Goal: Task Accomplishment & Management: Use online tool/utility

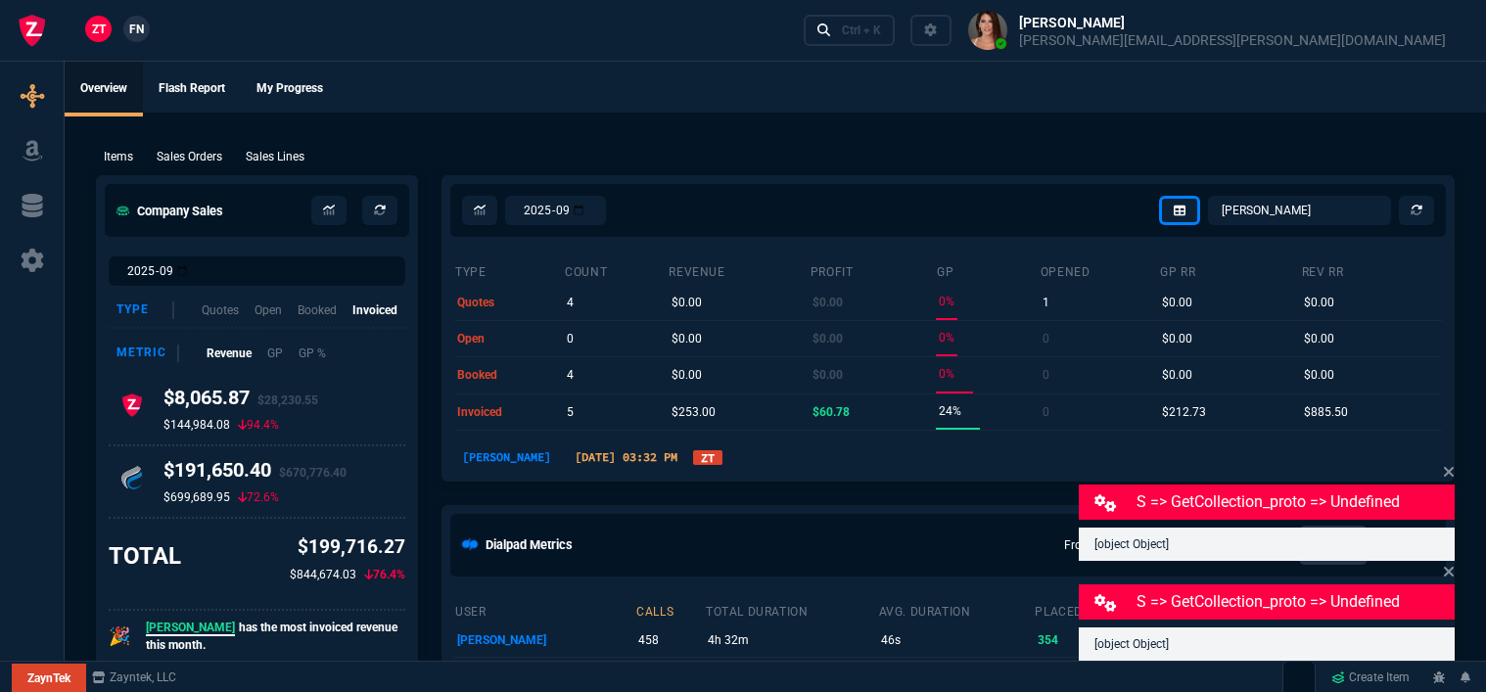
select select "12: [PERSON_NAME]"
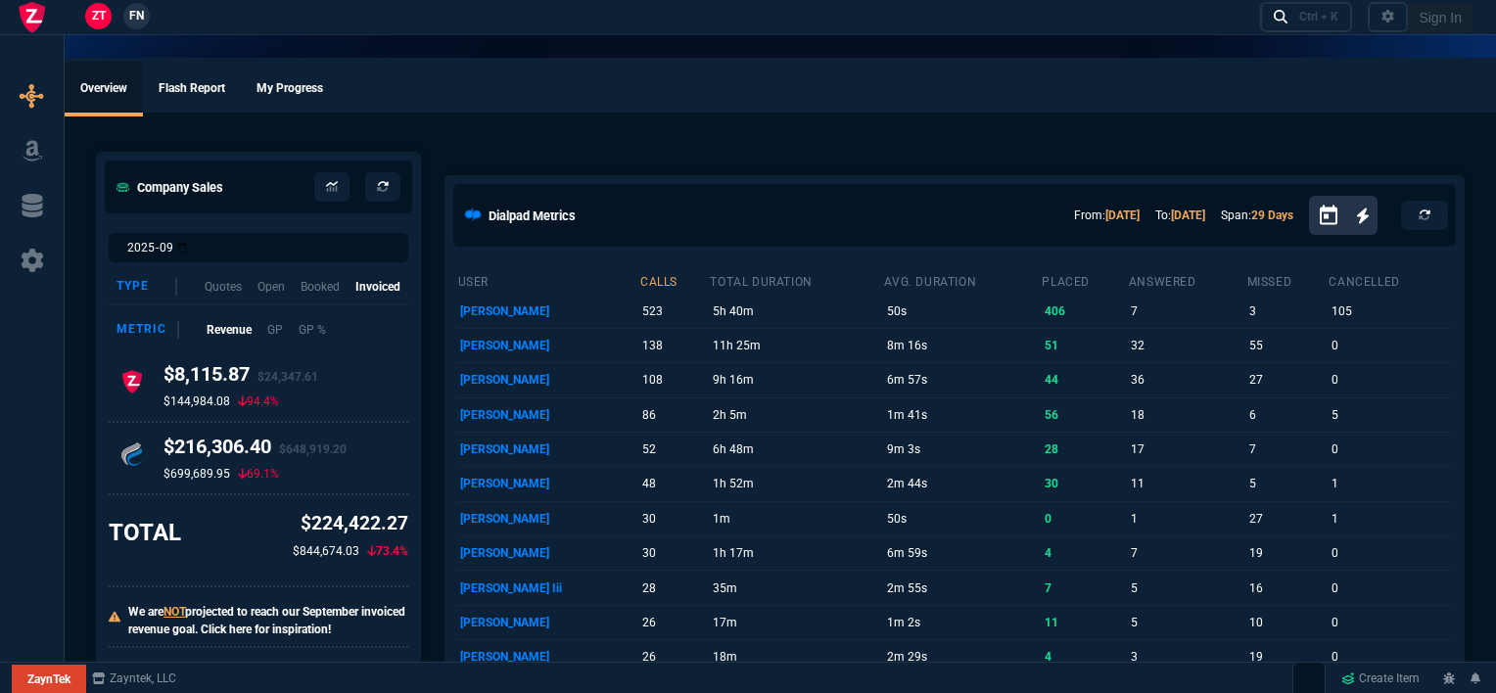
select select "12: [PERSON_NAME]"
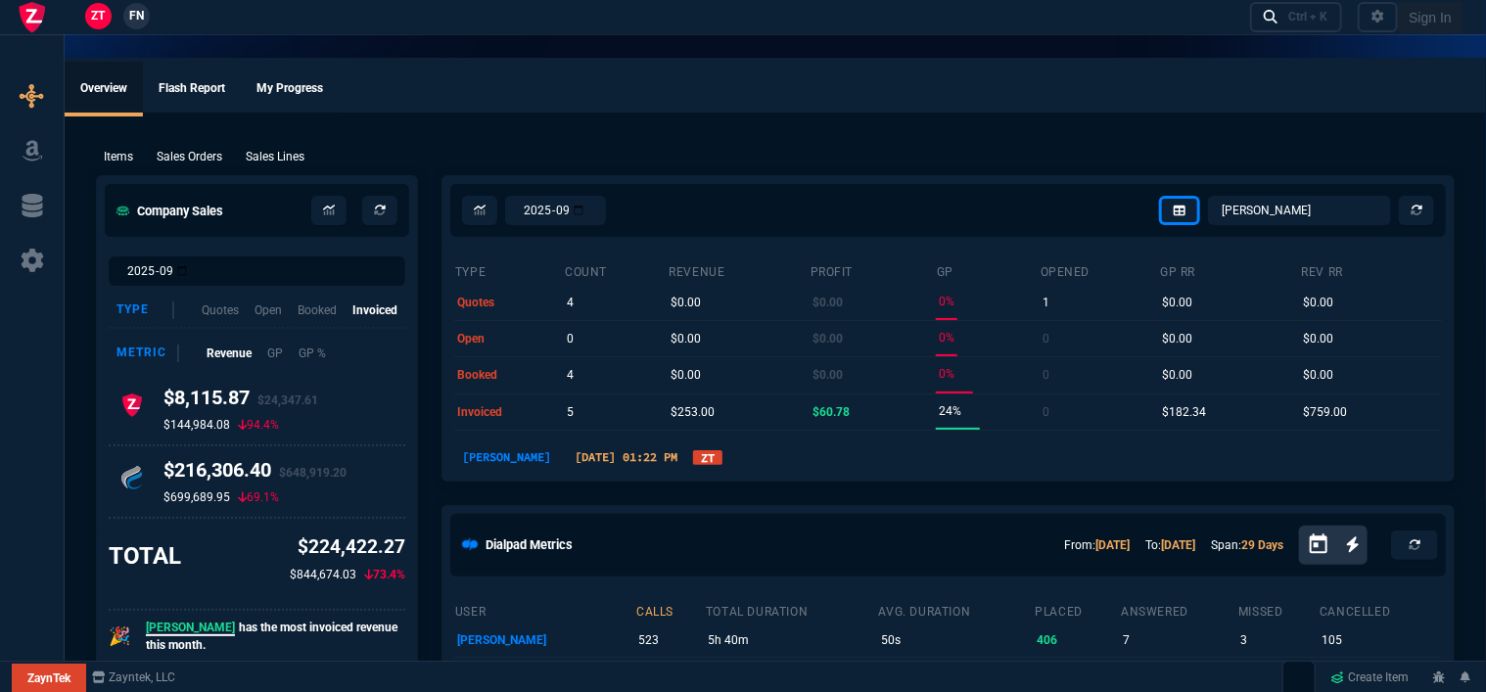
type input "100"
type input "995"
type input "1260.57"
type input "22"
type input "190"
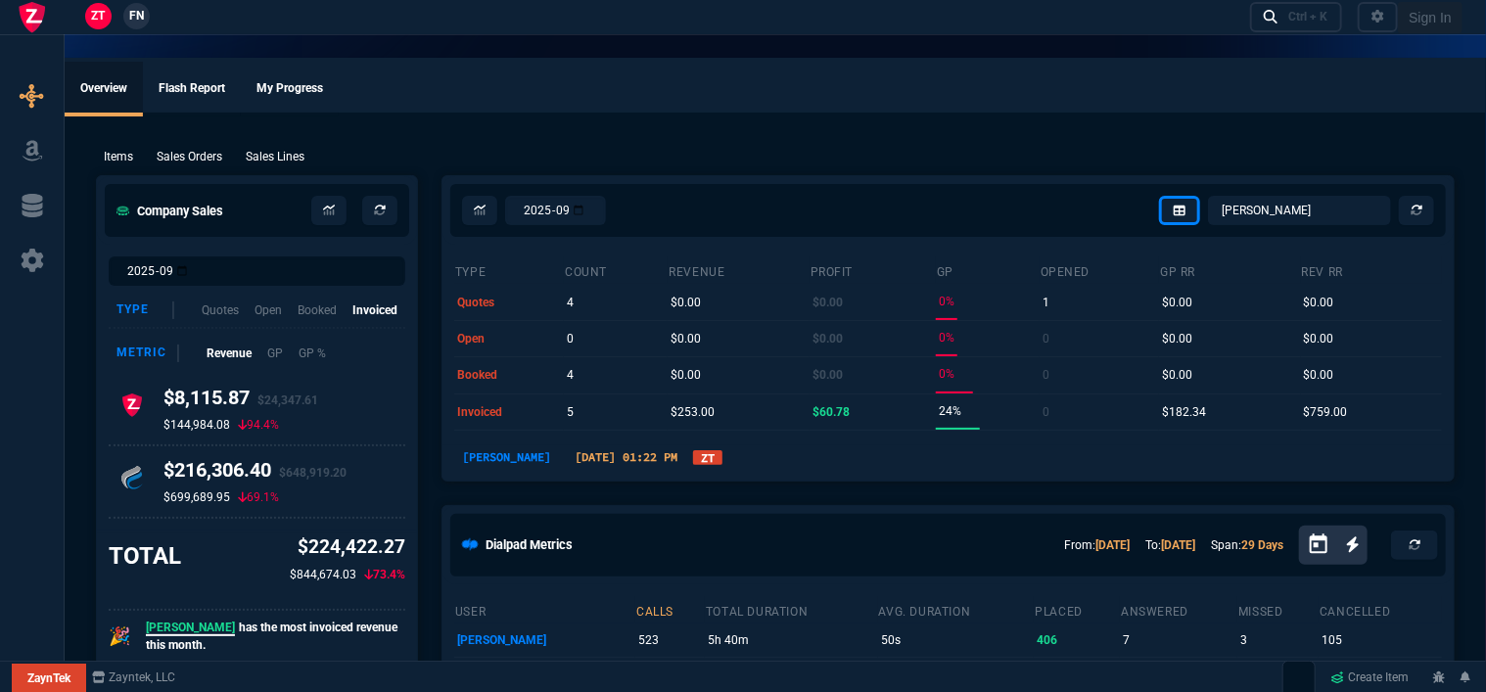
type input "1178.09"
type input "11"
type input "135"
type input "1908.52"
type input "18"
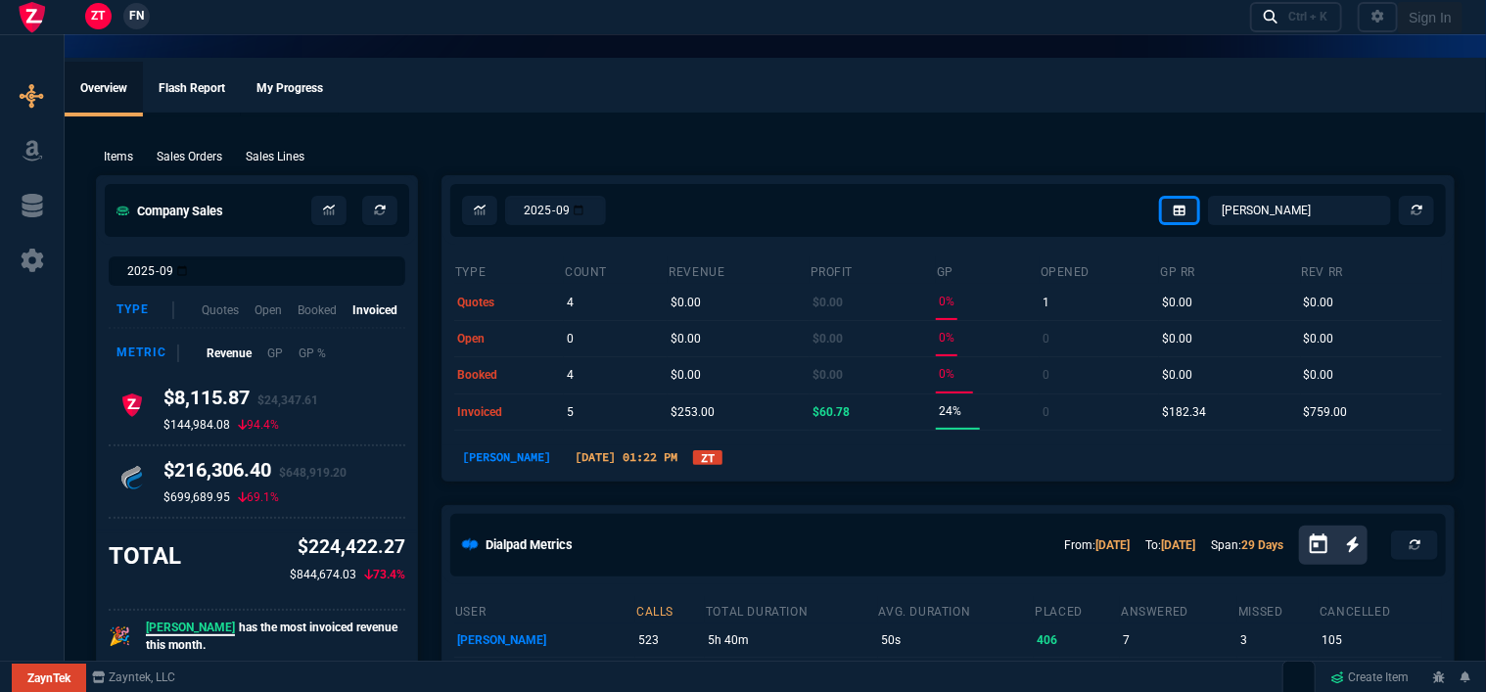
type input "211"
type input "1746.35"
type input "100"
type input "2085"
type input "2844.07"
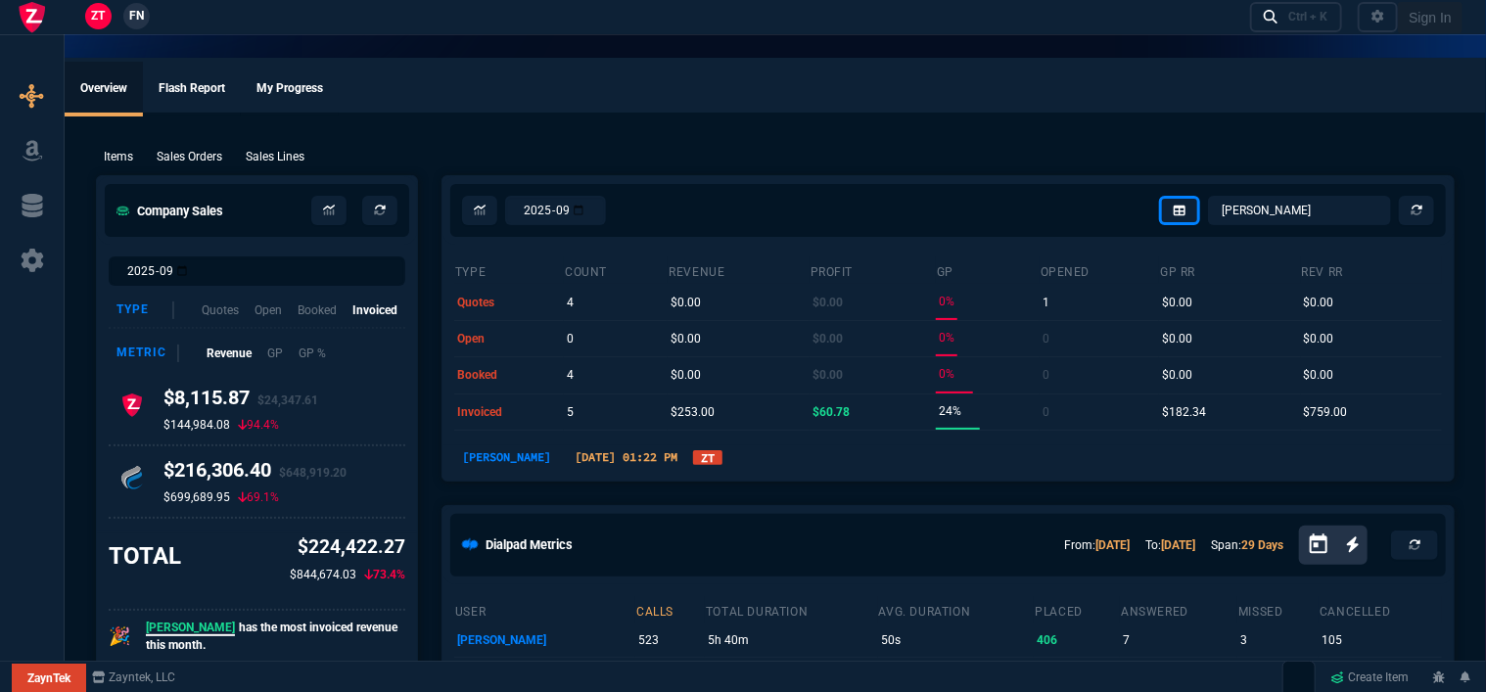
type input "100"
type input "1665"
type input "2494.8"
type input "13"
type input "361"
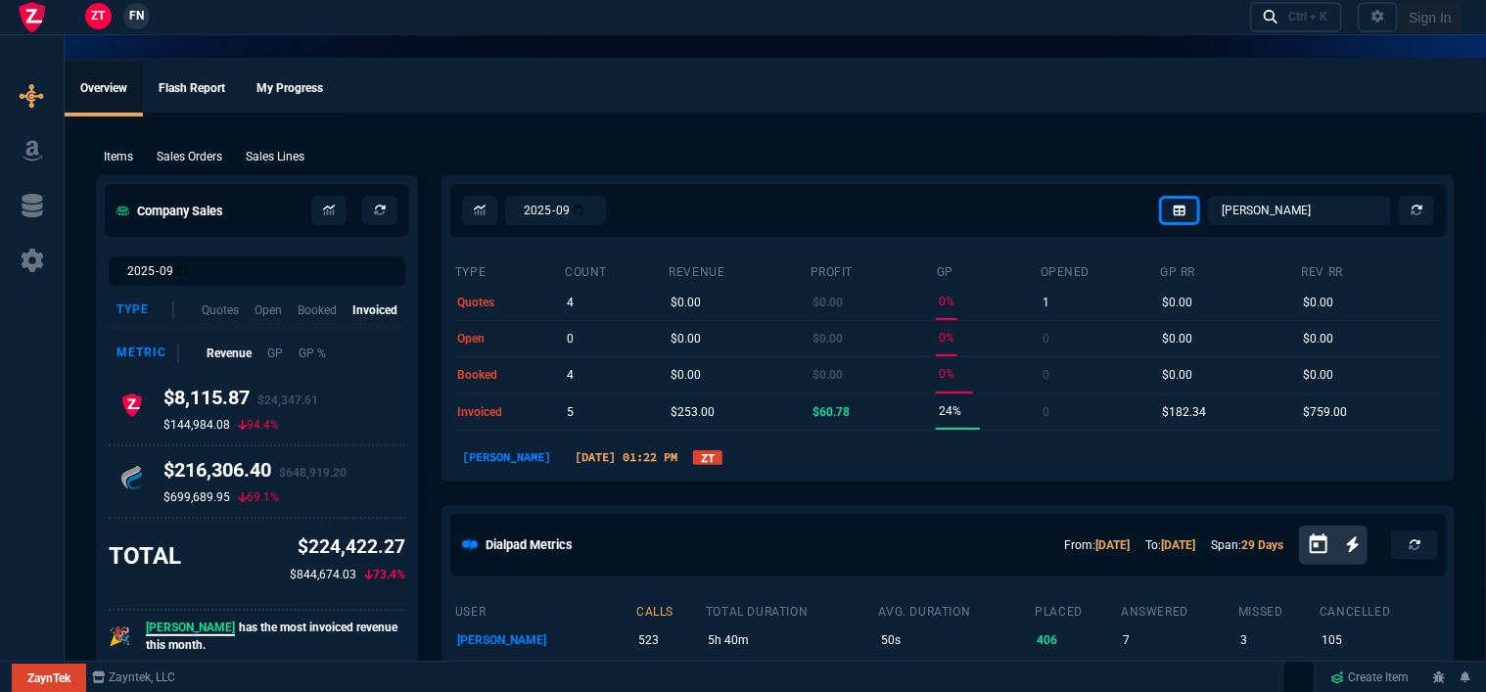
type input "3548.15"
type input "20"
type input "715"
type input "4041.58"
type input "3"
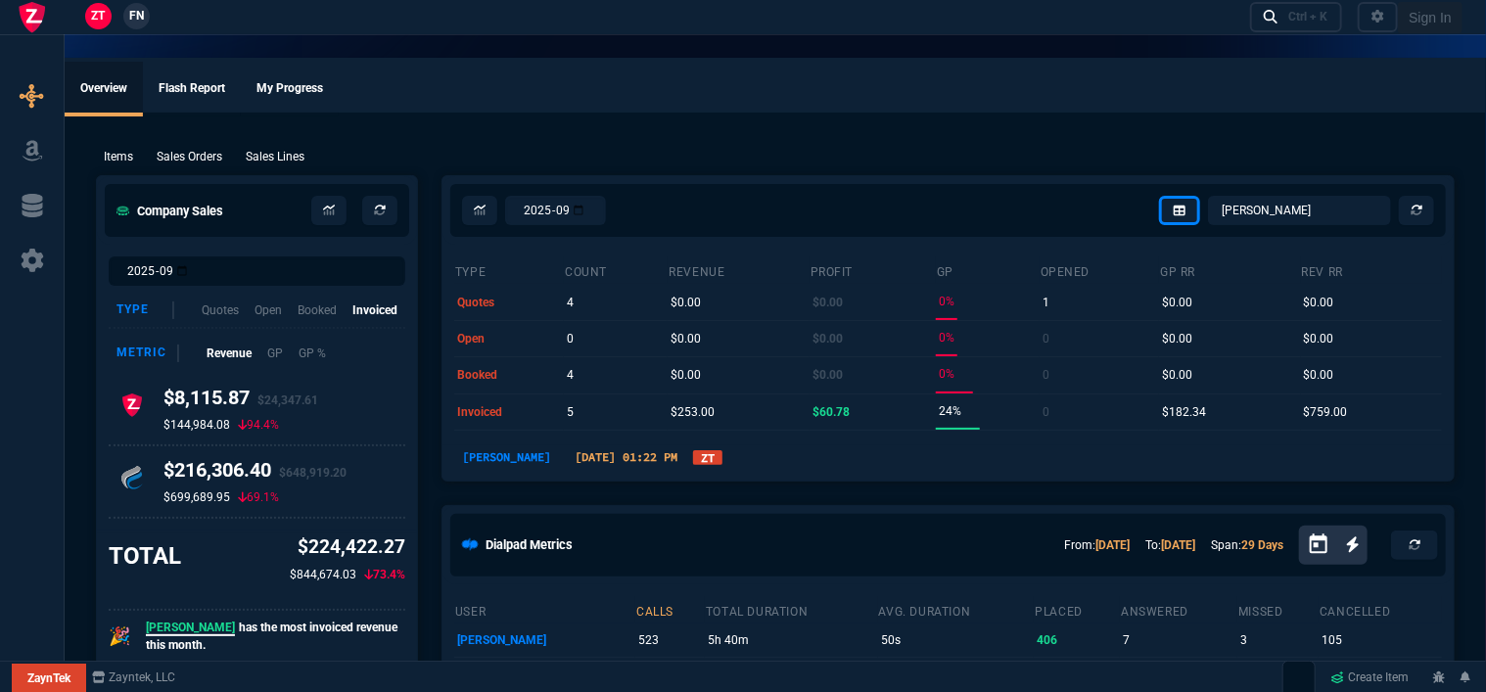
type input "12"
type input "699"
type input "11"
type input "88"
type input "1049"
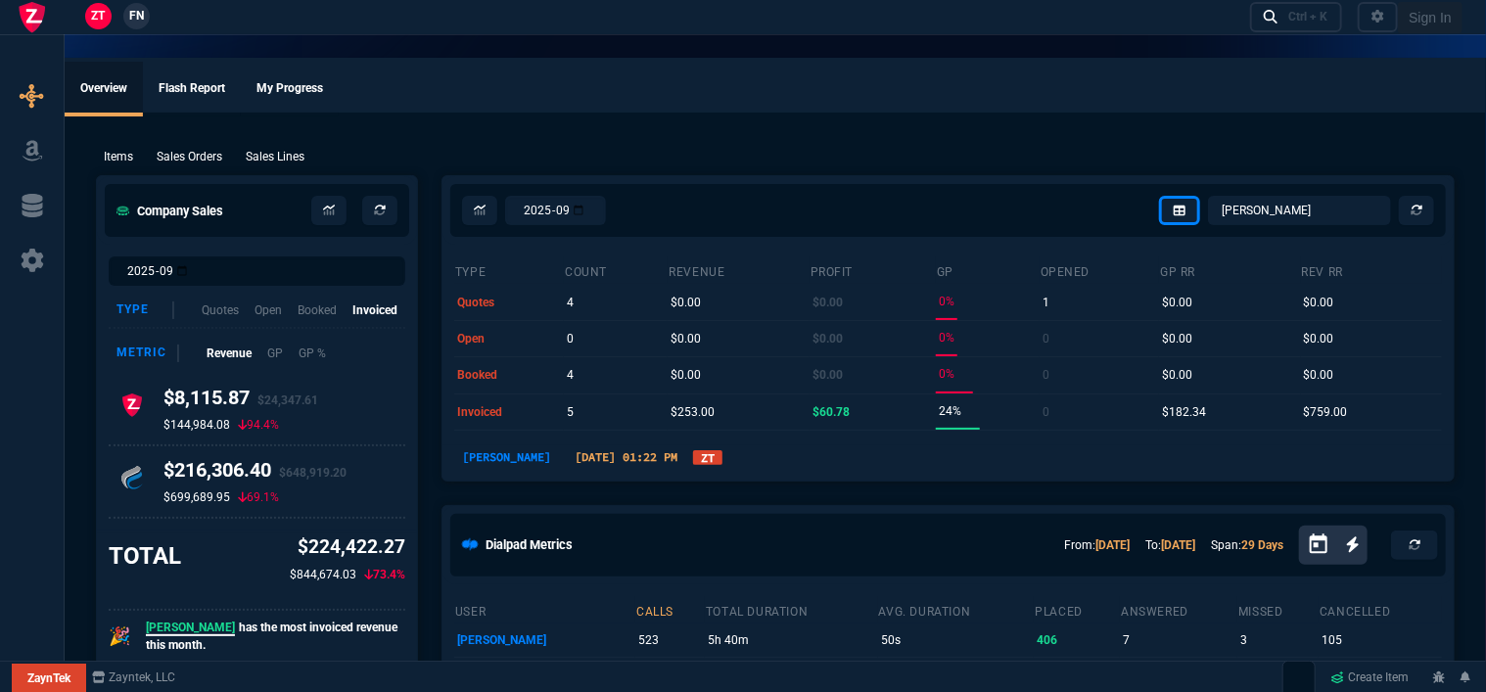
type input "2"
type input "33"
type input "1999"
type input "10"
type input "121"
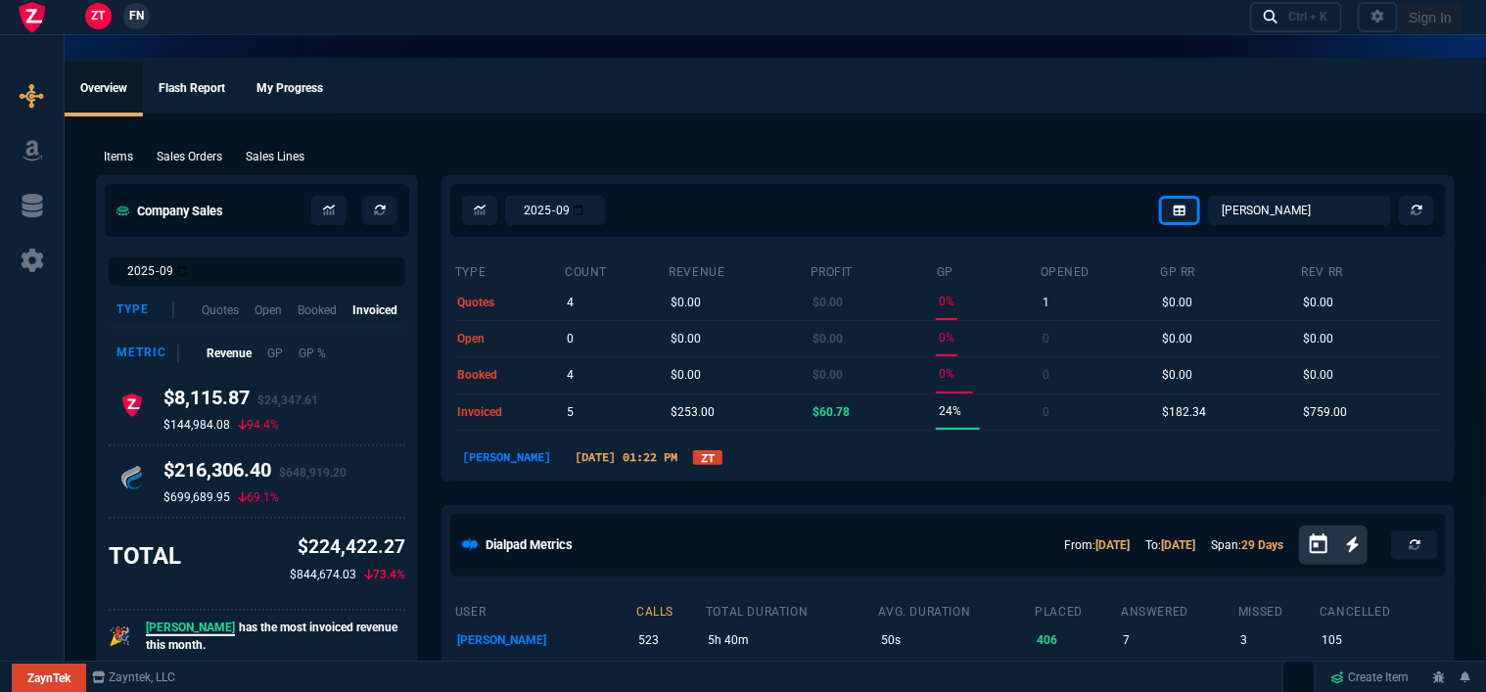
type input "1649"
type input "3"
type input "75"
type input "4352.04"
type input "2"
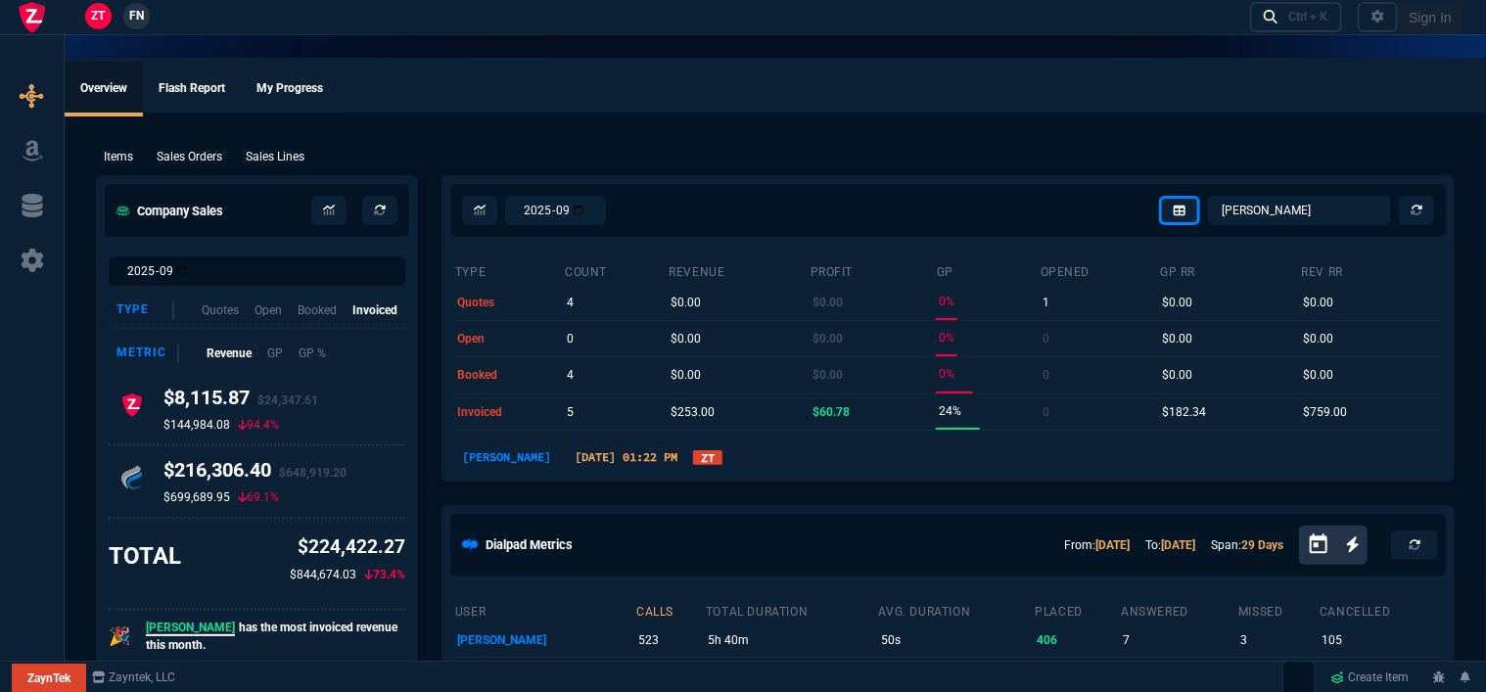
type input "59"
type input "4964.65"
type input "0"
type input "6409.36"
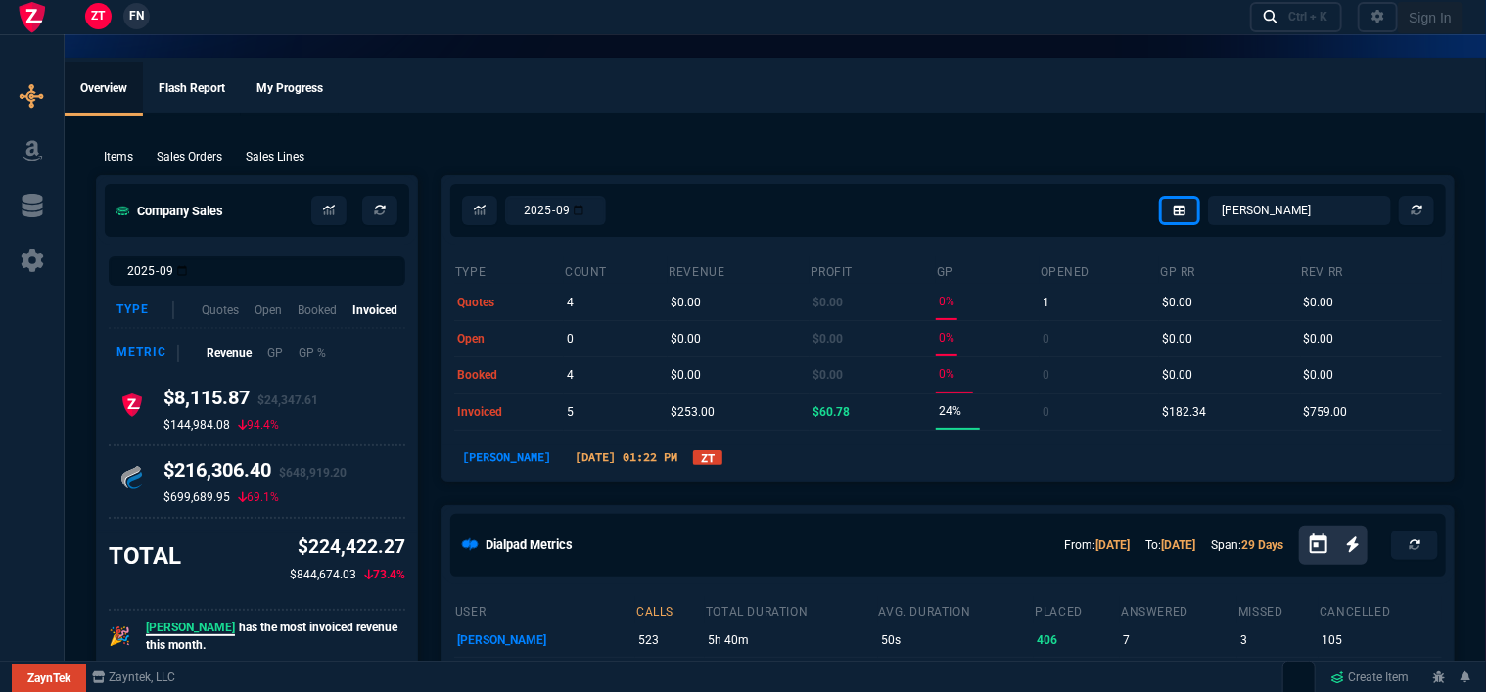
type input "21"
type input "28"
type input "33"
type input "34"
type input "27"
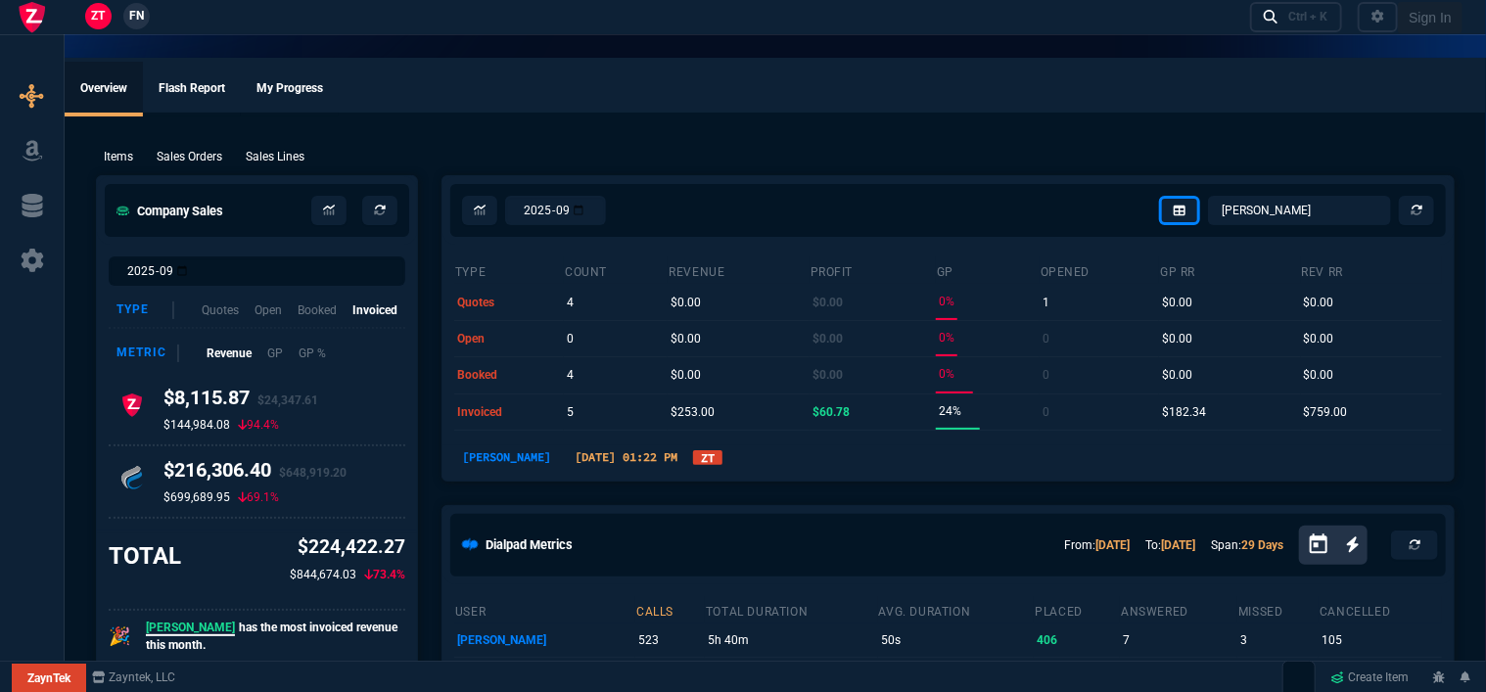
type input "33"
type input "24"
type input "10"
type input "33"
type input "26"
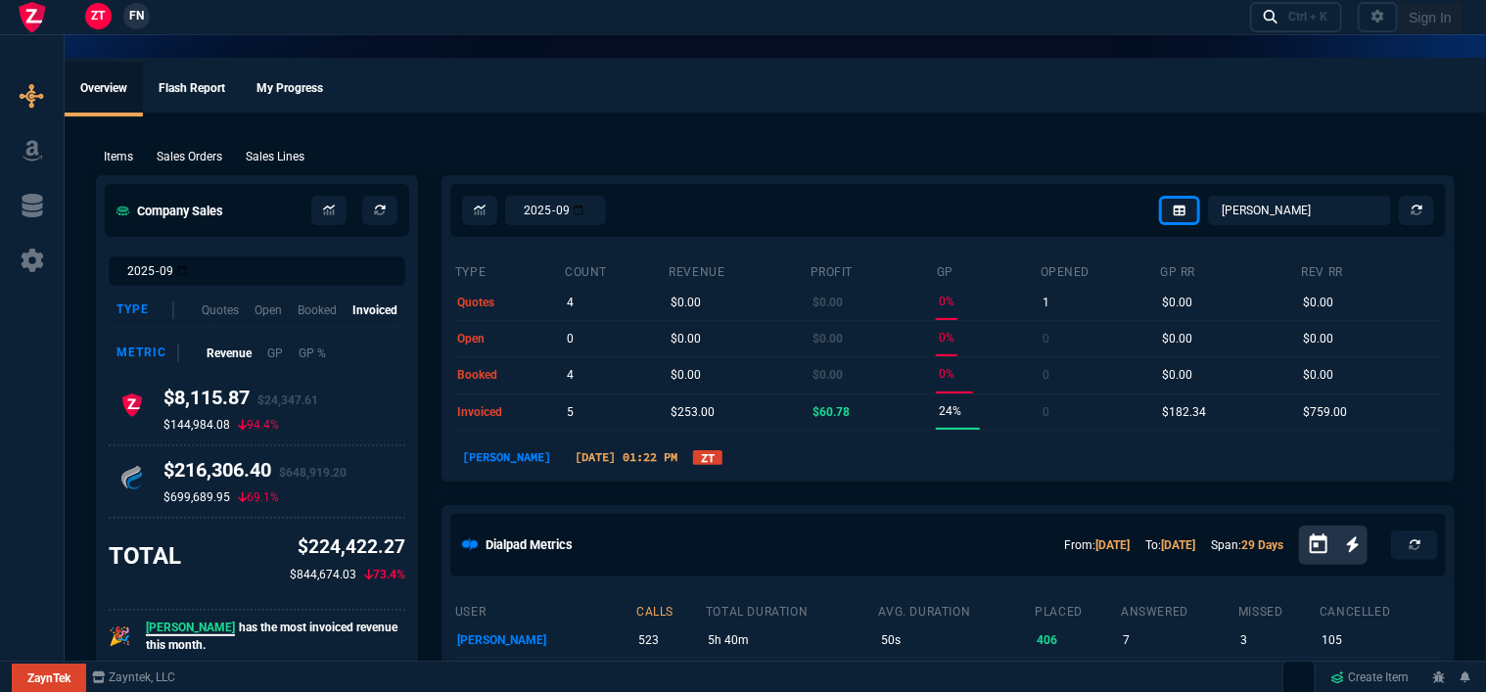
type input "33"
type input "27"
type input "33"
type input "26"
type input "100"
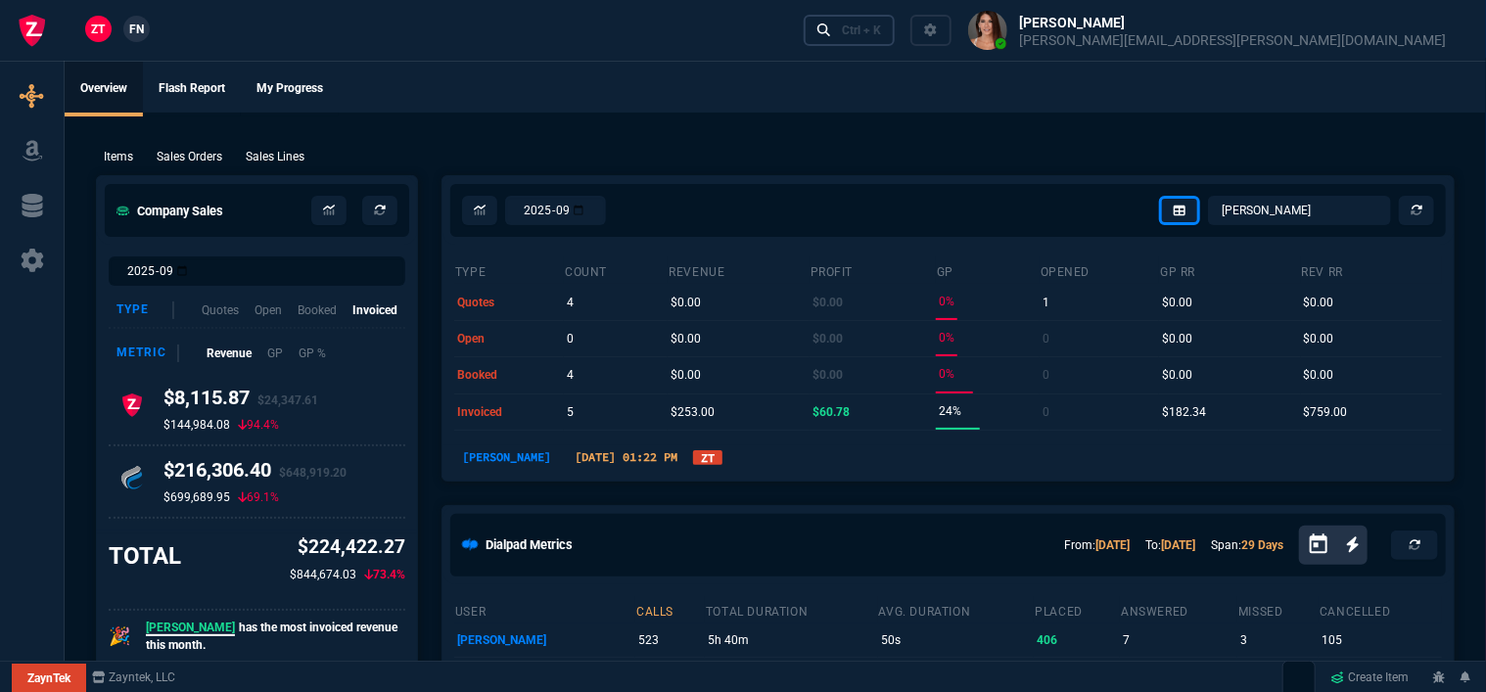
click at [881, 27] on div "Ctrl + K" at bounding box center [861, 31] width 39 height 16
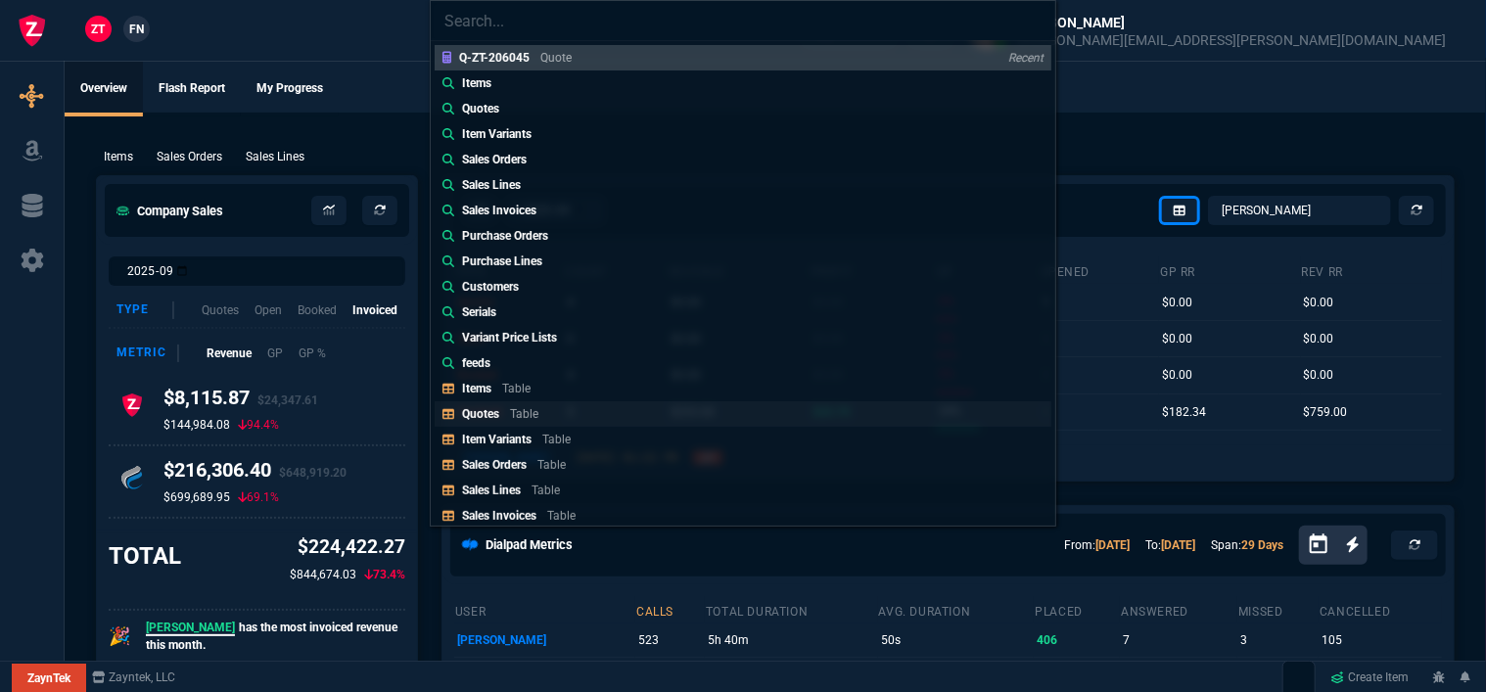
click at [553, 411] on link "Quotes Table" at bounding box center [743, 413] width 617 height 25
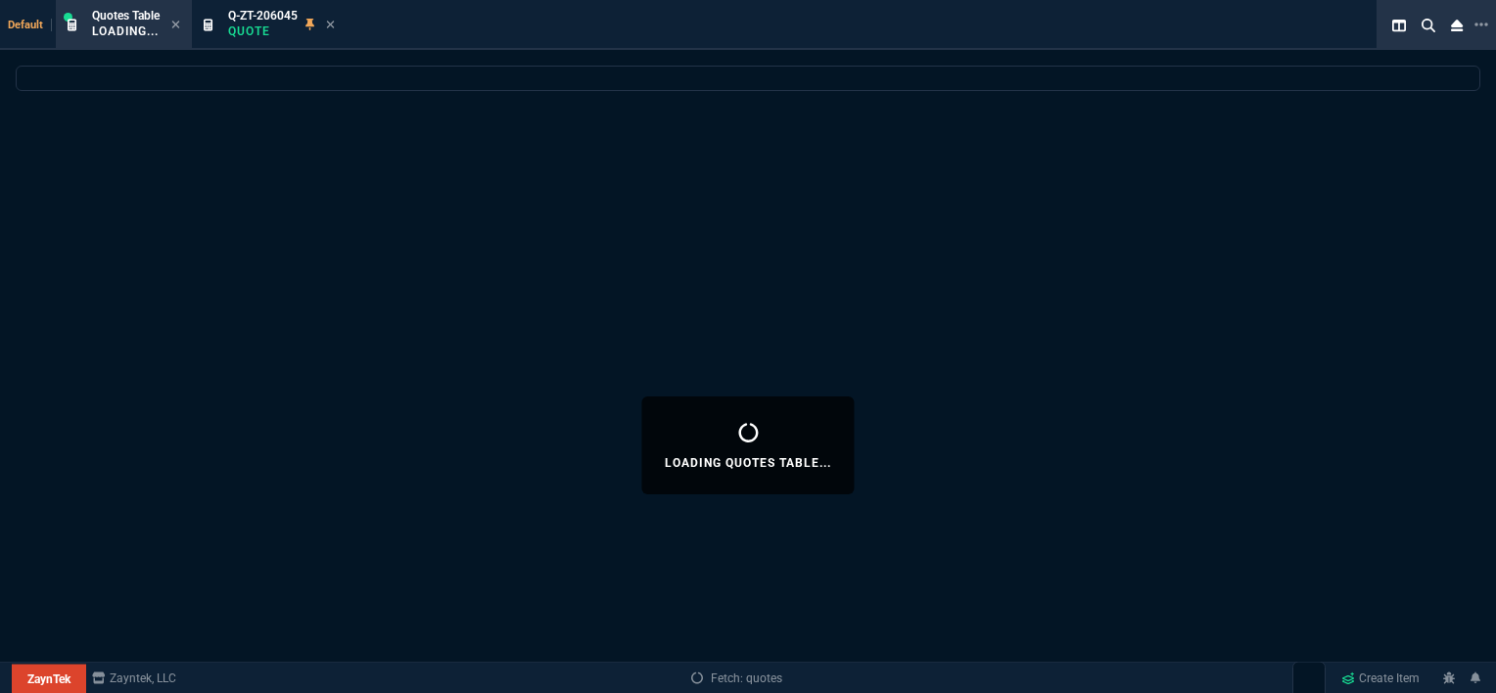
select select
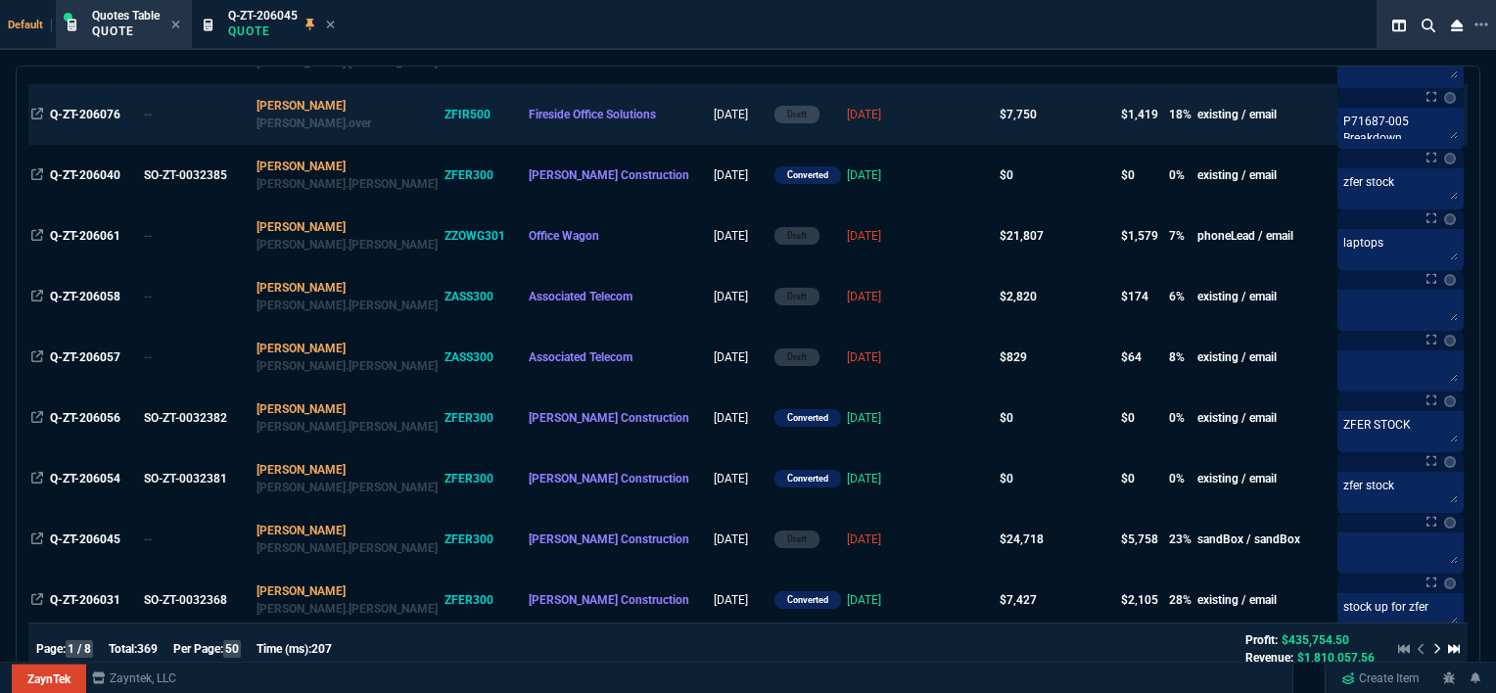
scroll to position [783, 0]
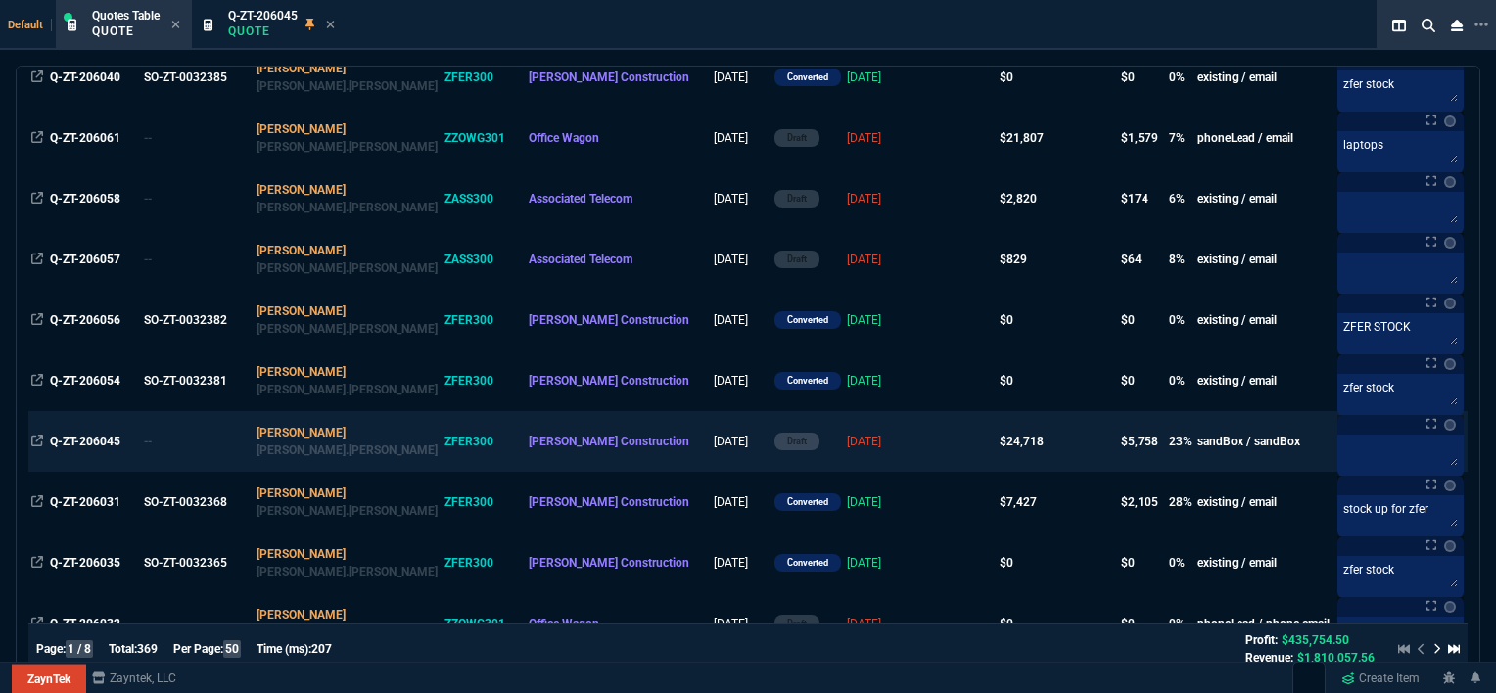
click at [921, 459] on td at bounding box center [958, 441] width 75 height 61
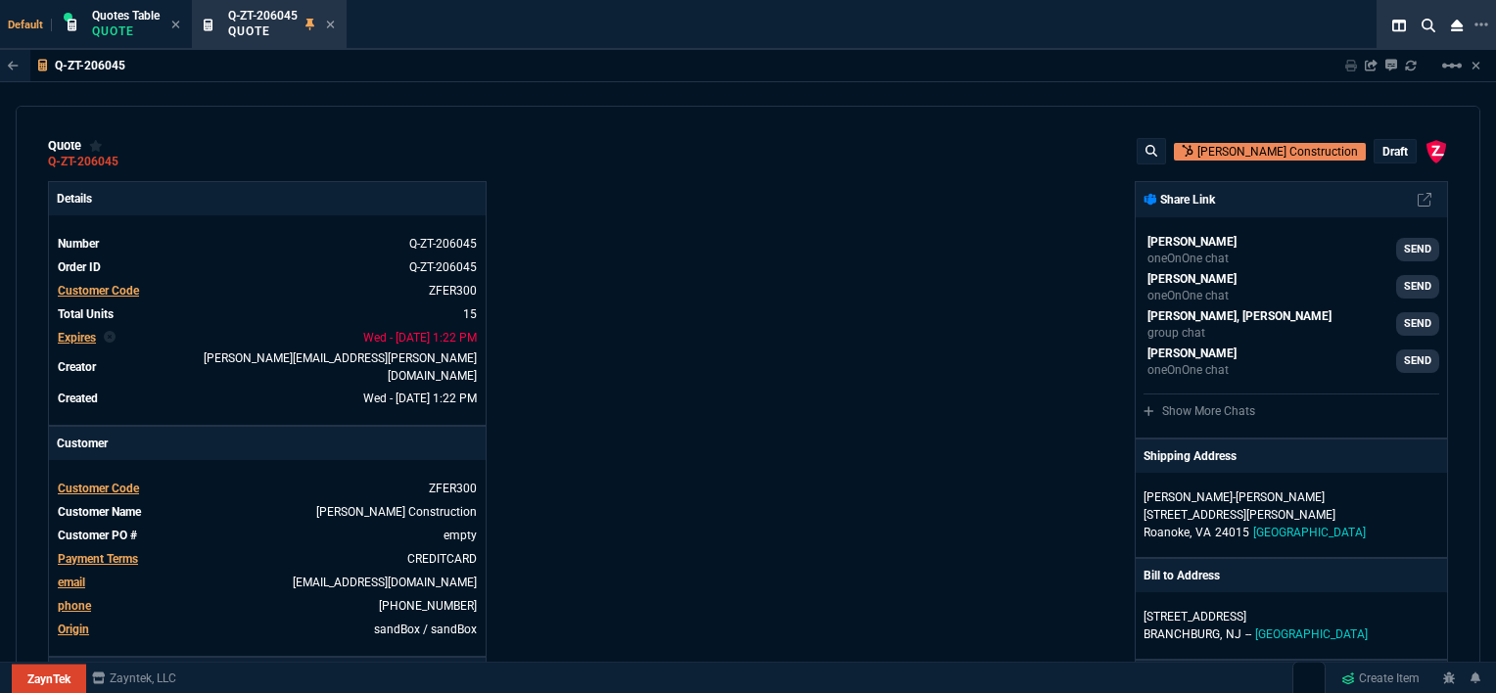
type input "100"
type input "995"
type input "1260.57"
type input "22"
type input "190"
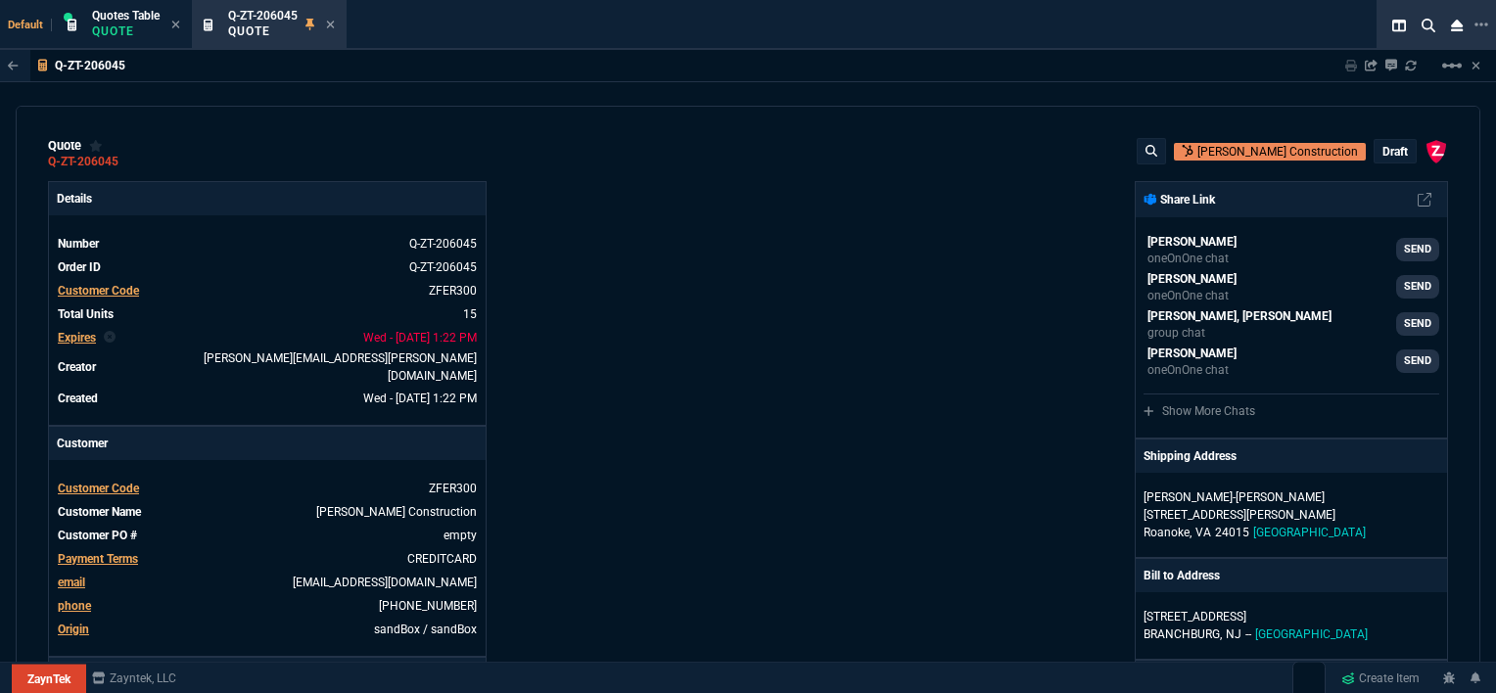
type input "1178.09"
type input "11"
type input "135"
type input "1908.52"
type input "18"
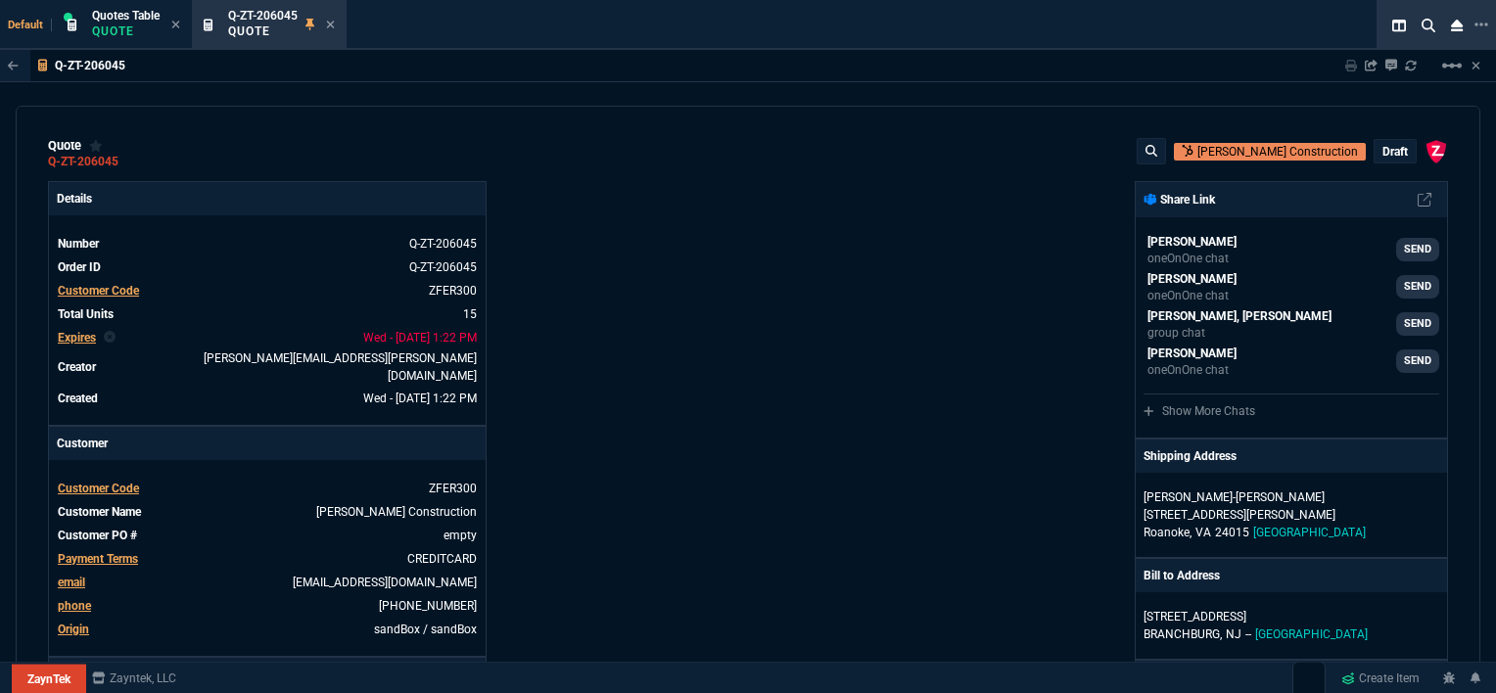
type input "211"
type input "1746.35"
type input "100"
type input "2085"
type input "2844.07"
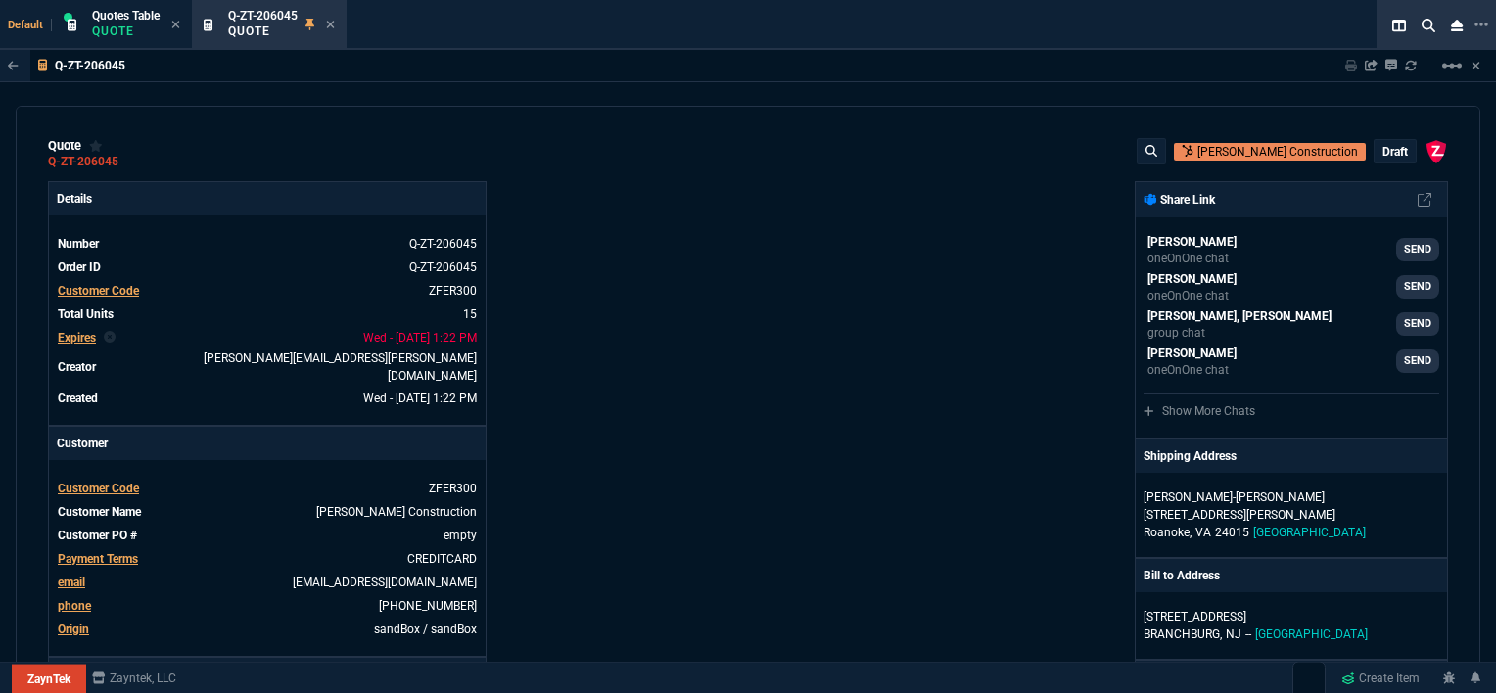
type input "100"
type input "1665"
type input "2494.8"
type input "13"
type input "361"
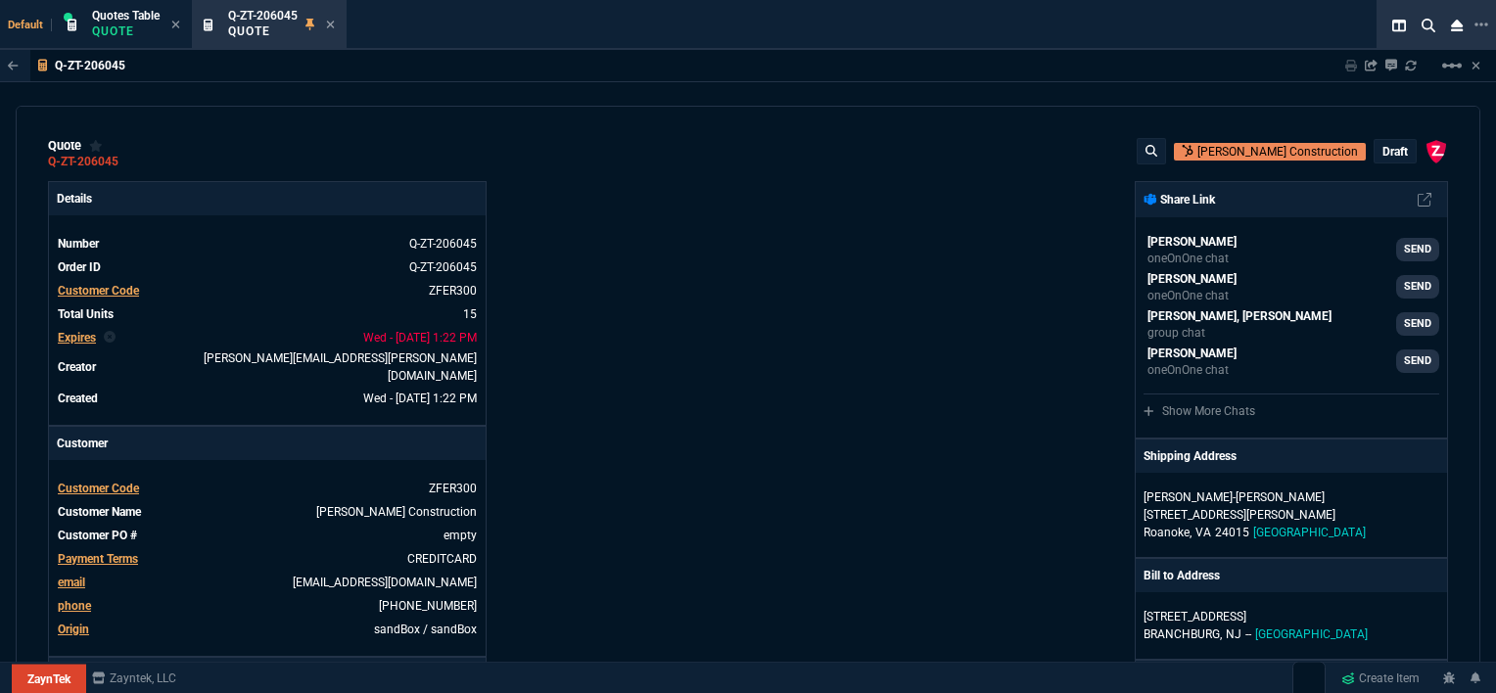
type input "3548.15"
type input "20"
type input "715"
type input "4041.58"
type input "3"
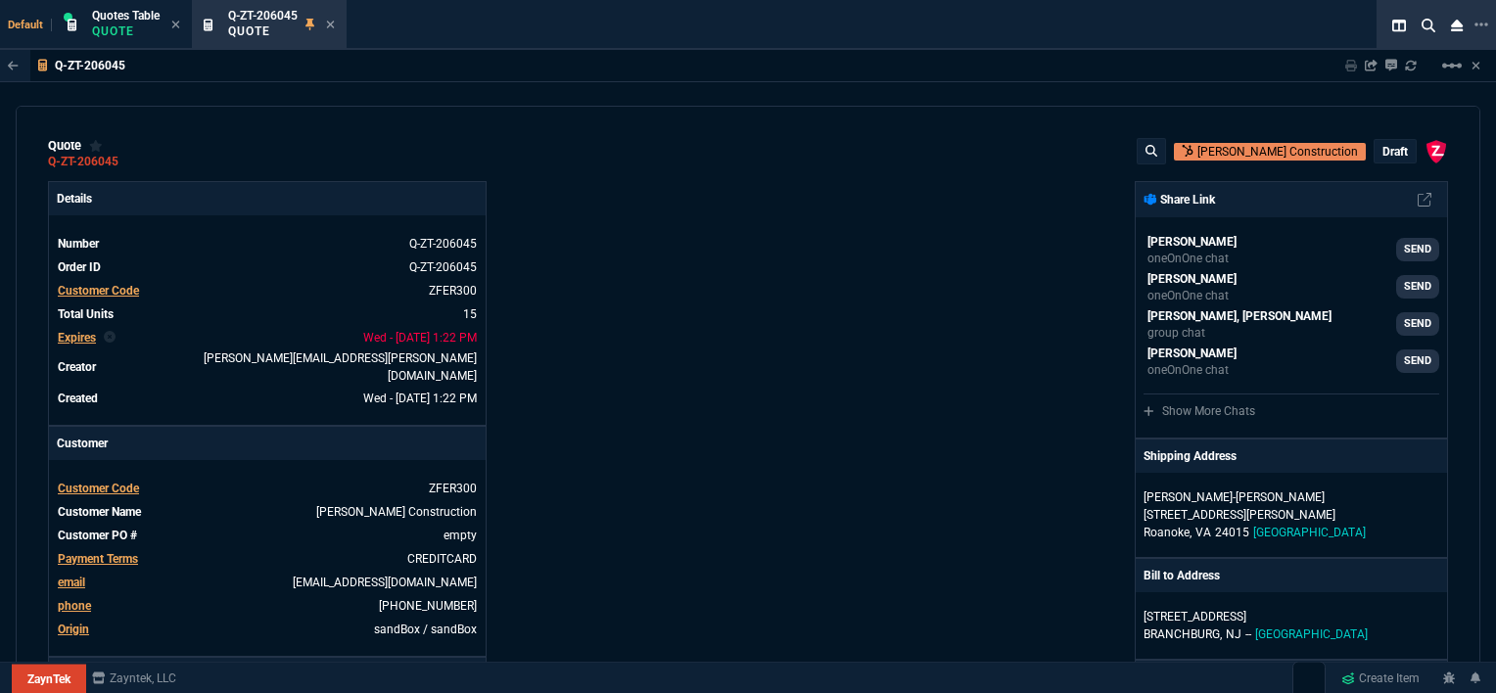
type input "12"
type input "699"
type input "11"
type input "88"
type input "1049"
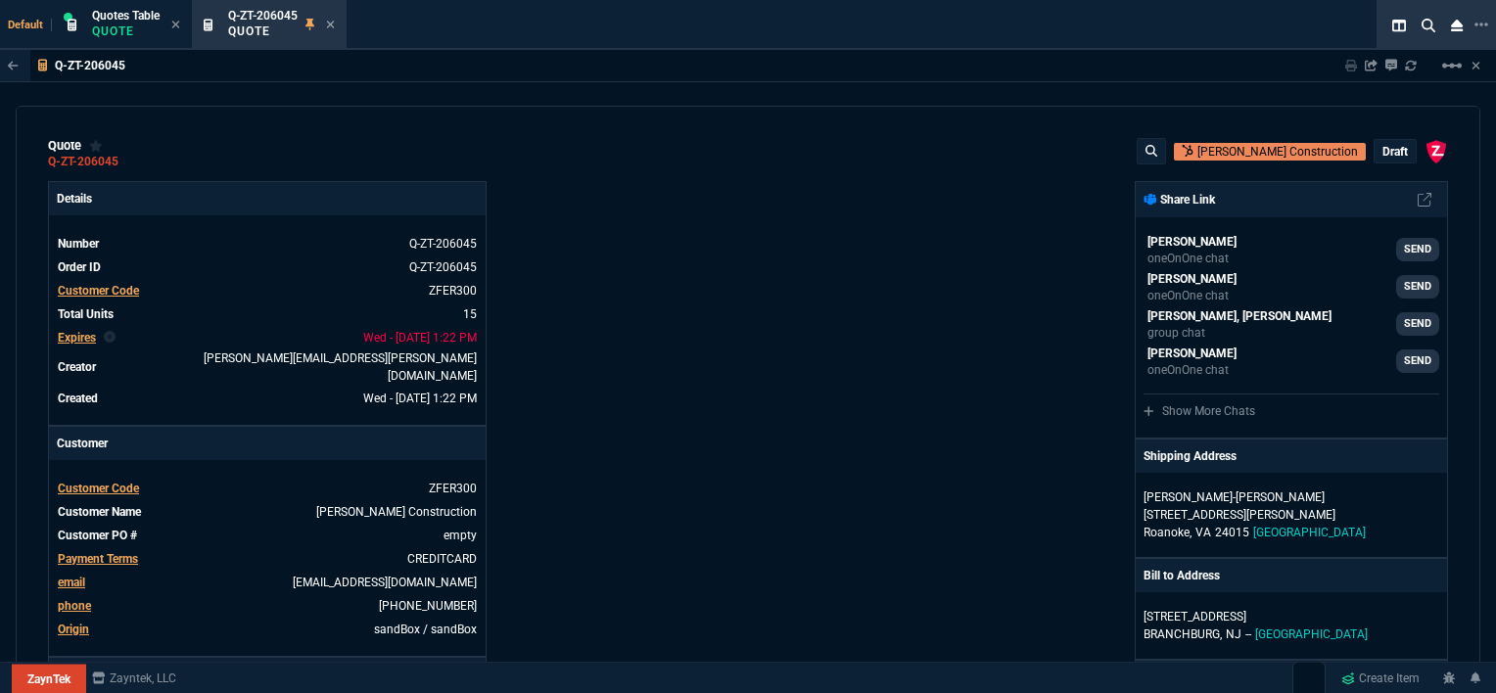
type input "2"
type input "33"
type input "1999"
type input "10"
type input "121"
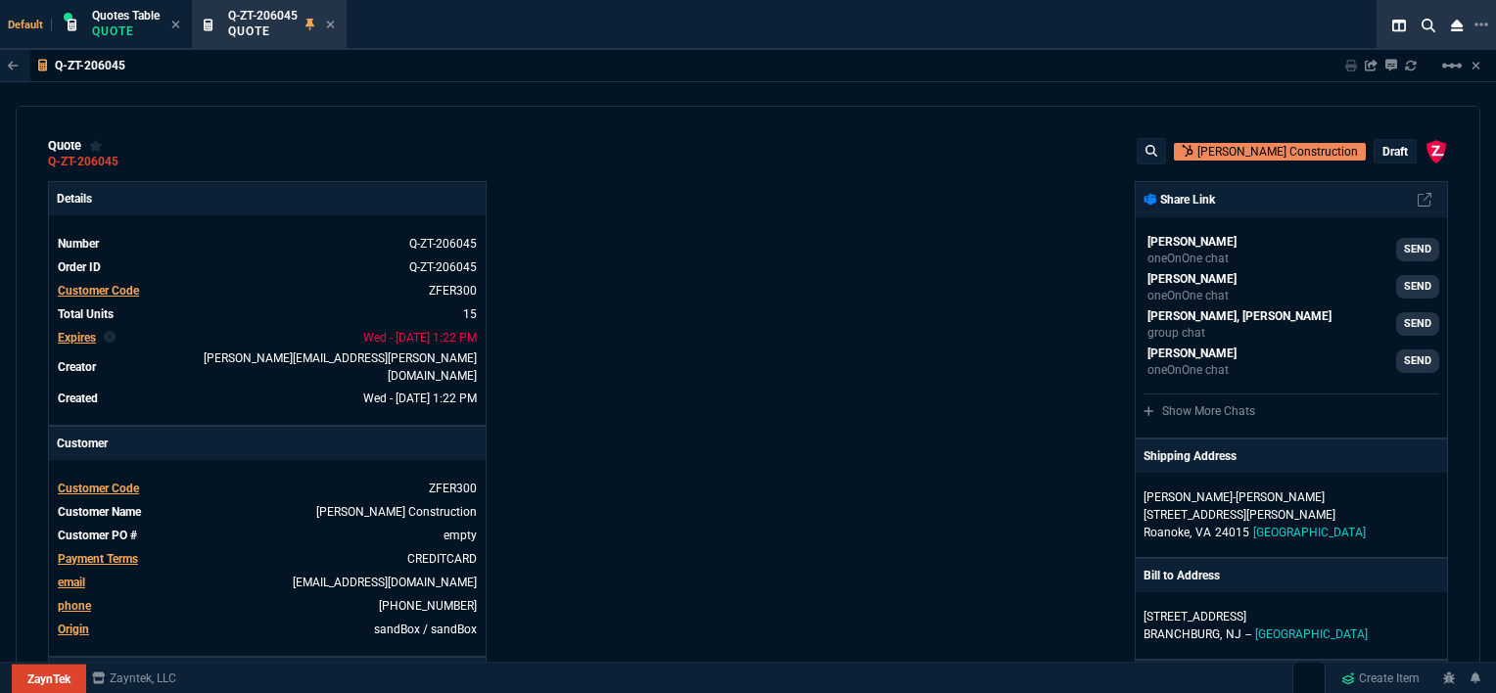
type input "1649"
type input "3"
type input "75"
type input "4352.04"
type input "2"
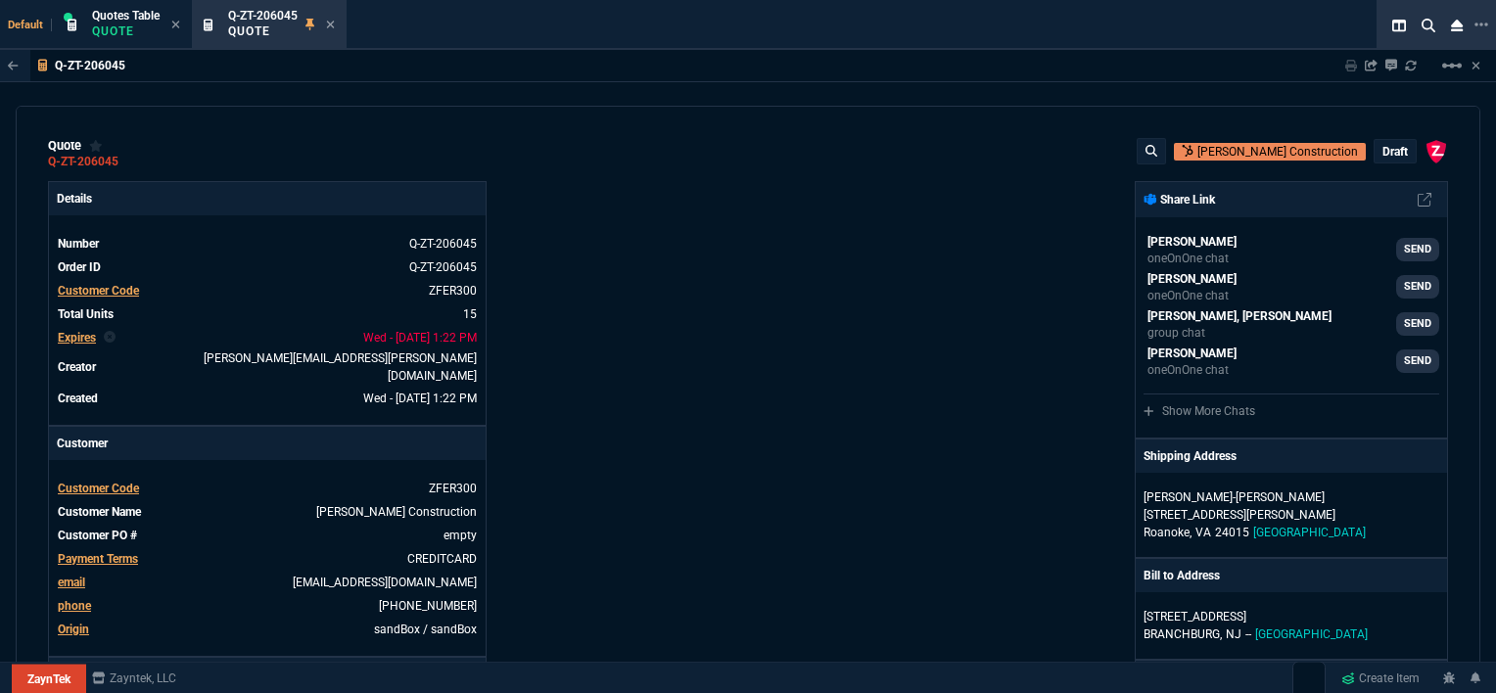
type input "59"
type input "4964.65"
type input "0"
type input "6409.36"
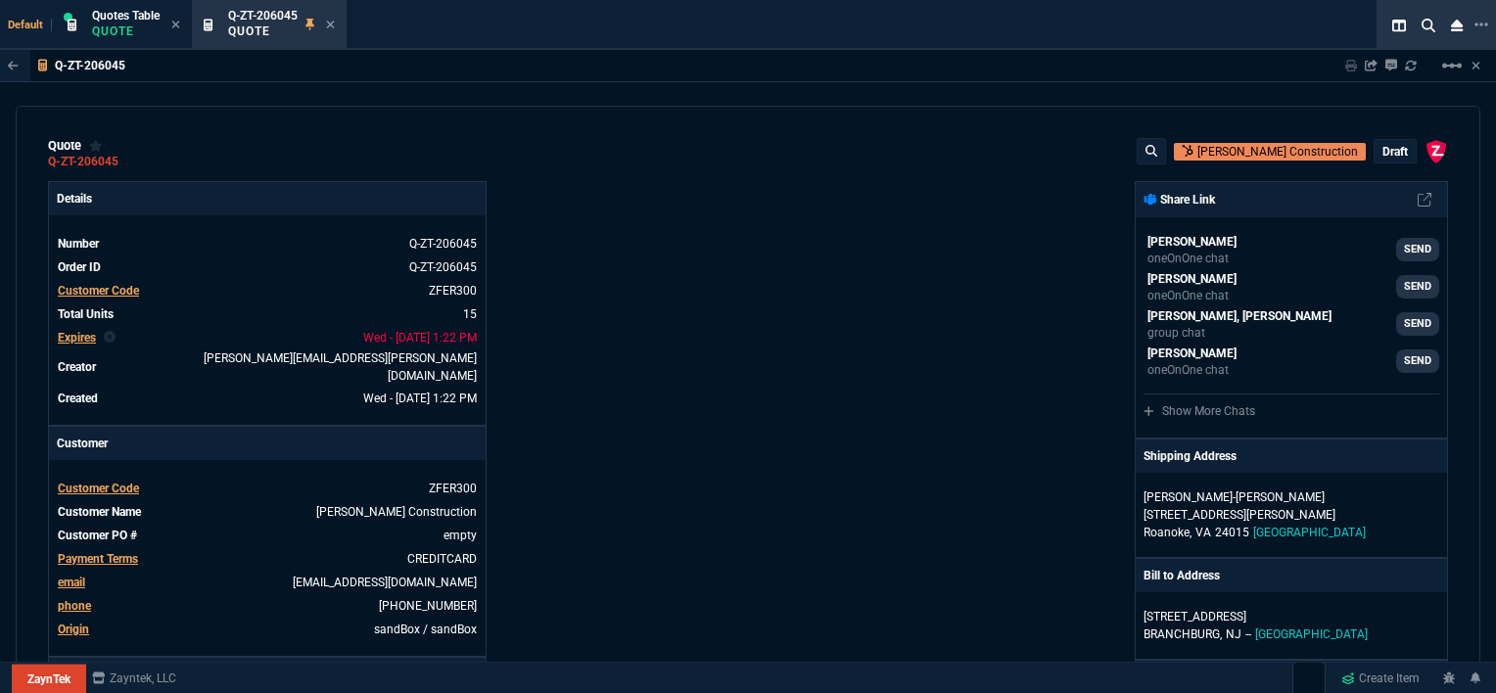
type input "21"
type input "28"
type input "33"
type input "34"
type input "27"
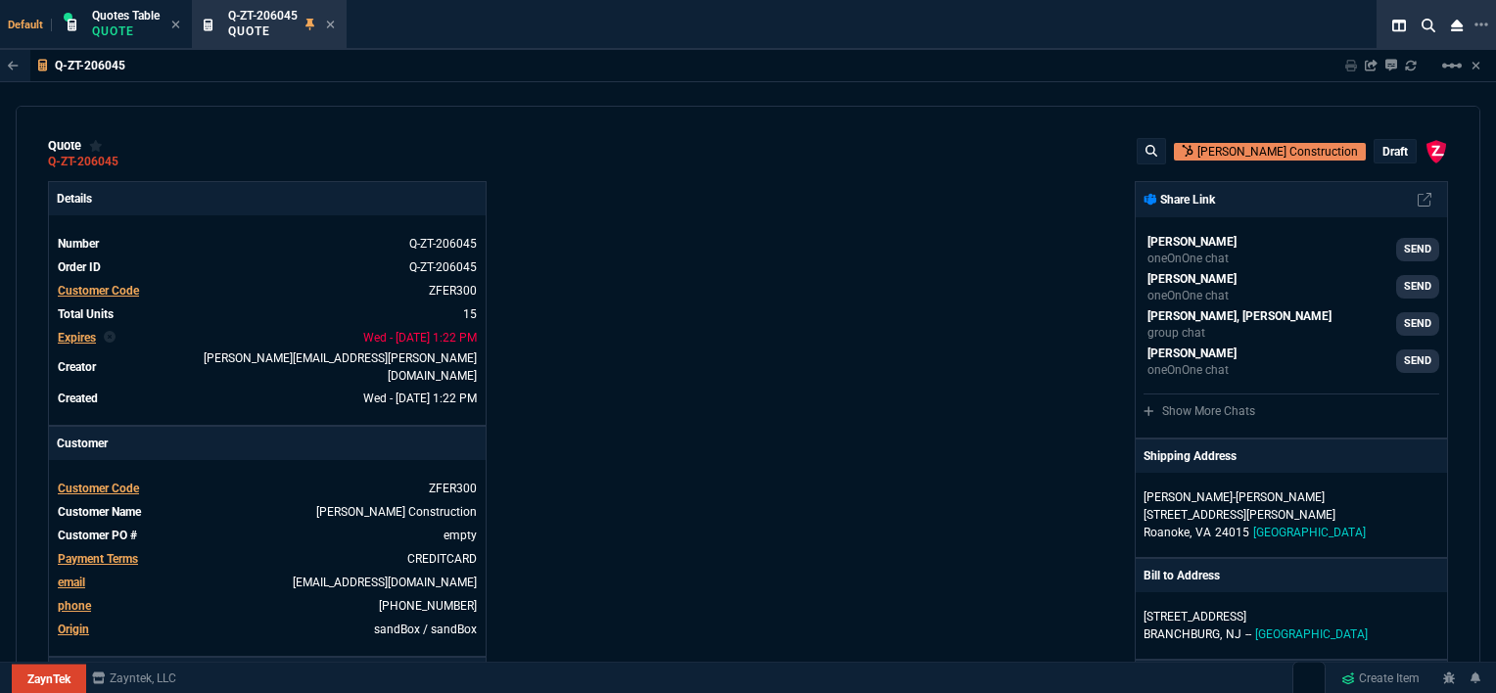
type input "33"
type input "24"
type input "10"
type input "33"
type input "26"
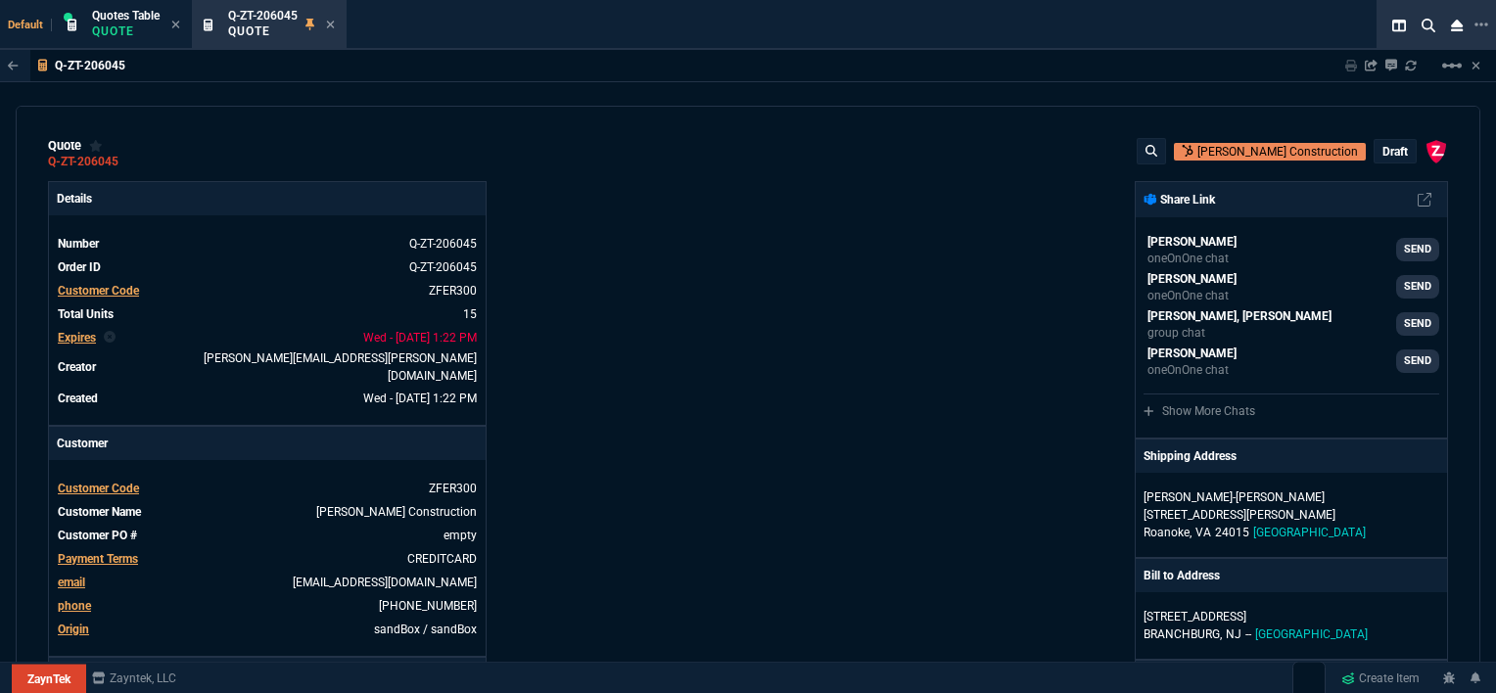
type input "33"
type input "27"
type input "33"
type input "26"
type input "100"
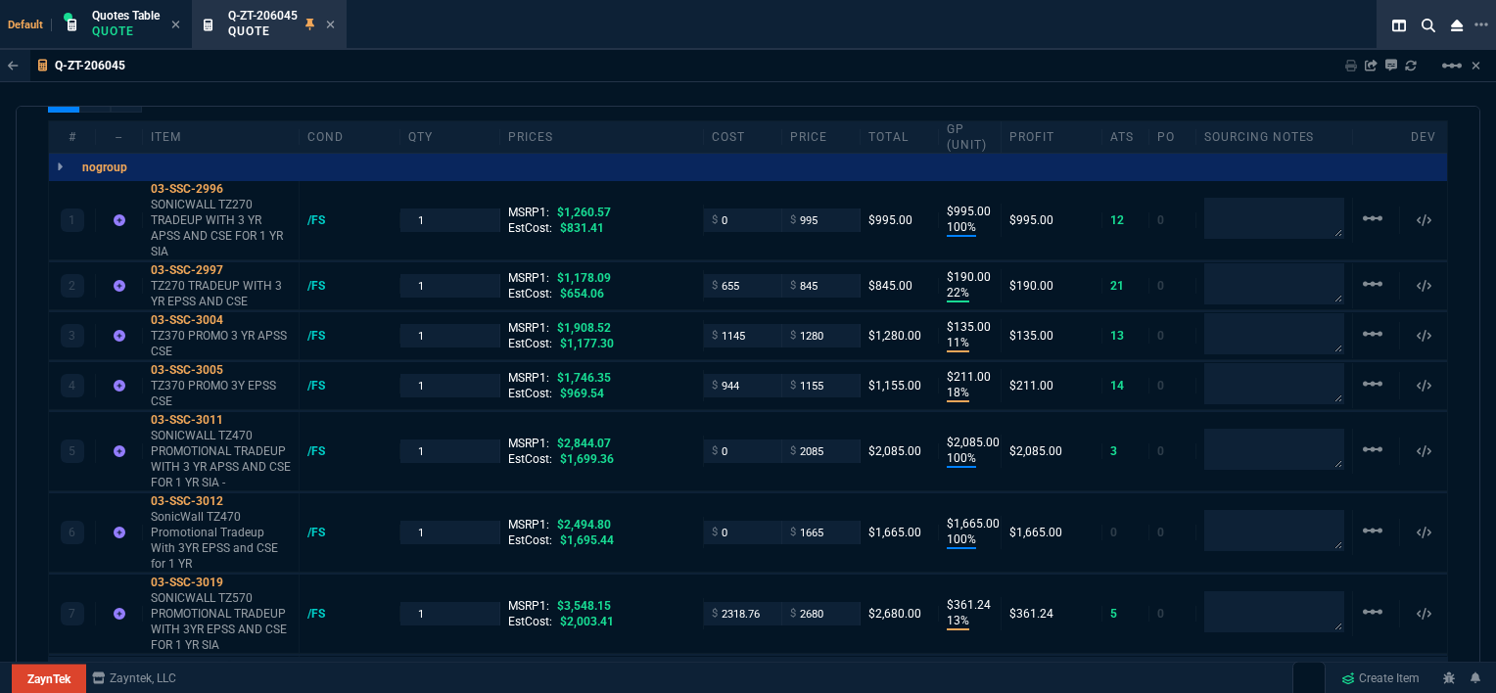
scroll to position [1175, 0]
